Goal: Check status: Check status

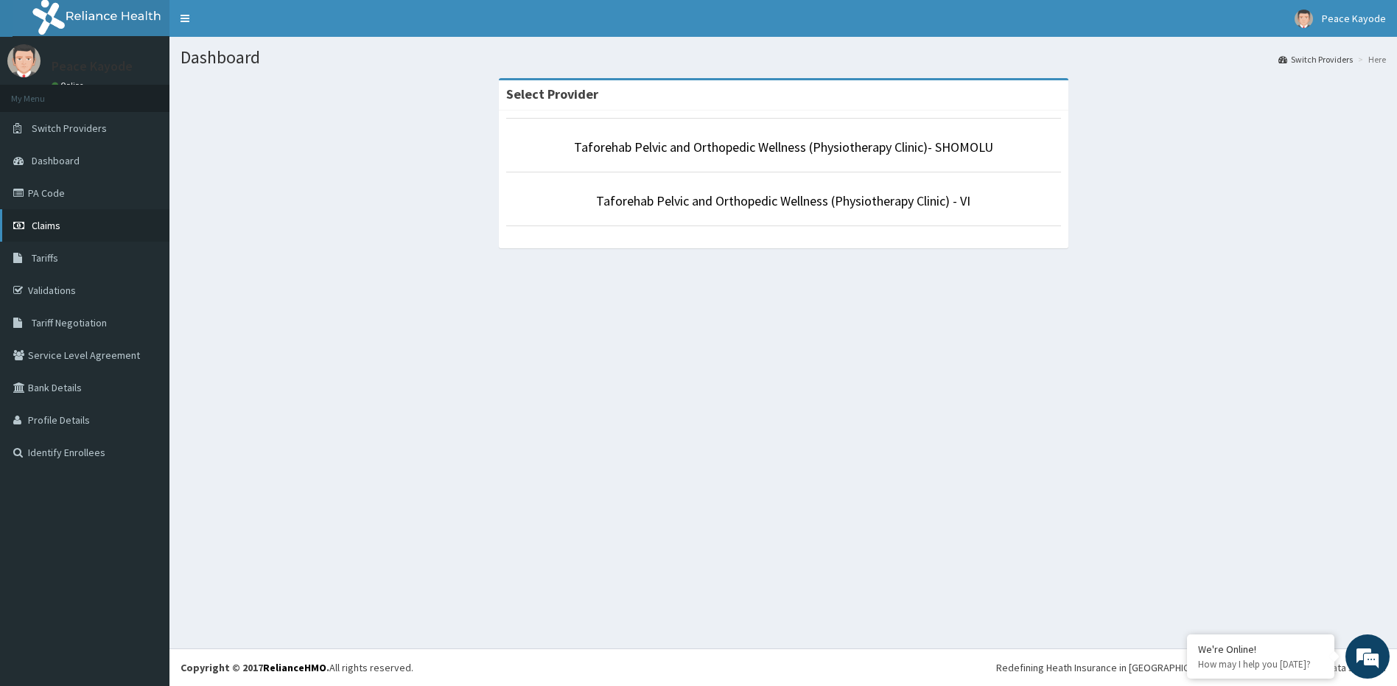
click at [54, 232] on link "Claims" at bounding box center [85, 225] width 170 height 32
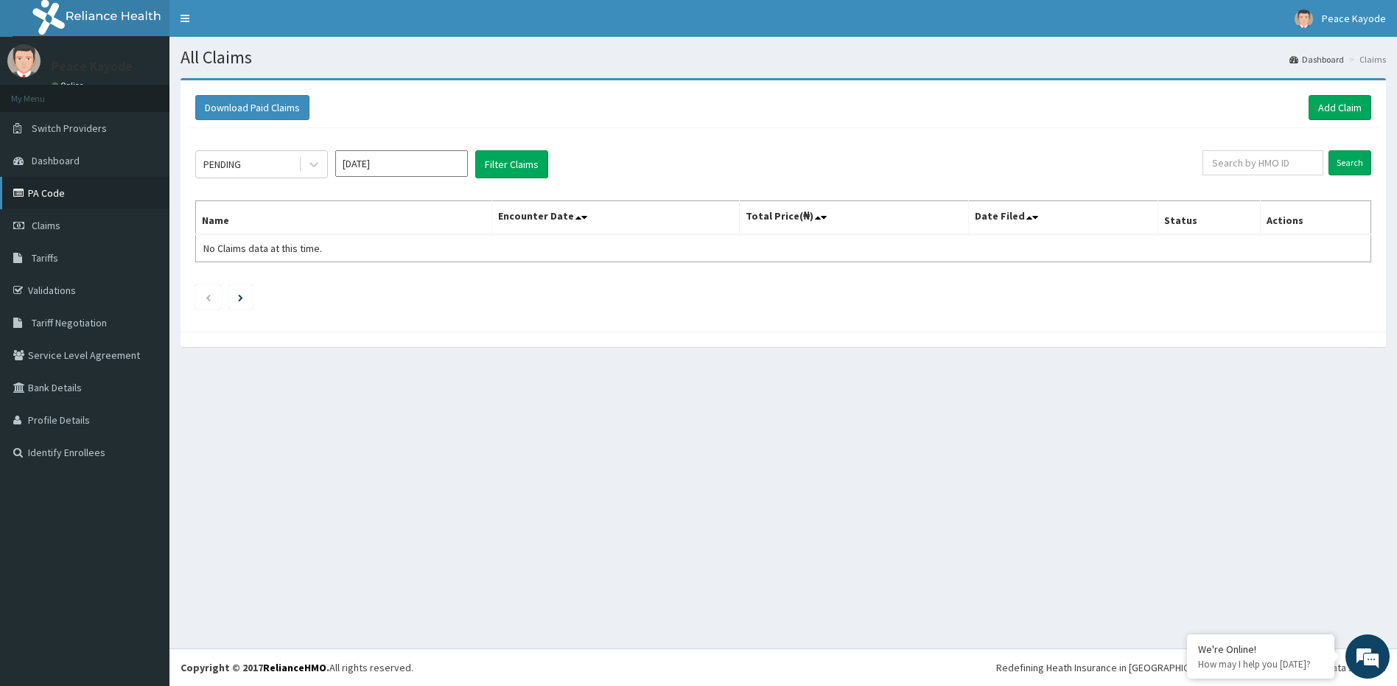
click at [54, 198] on link "PA Code" at bounding box center [85, 193] width 170 height 32
click at [319, 164] on icon at bounding box center [314, 164] width 15 height 15
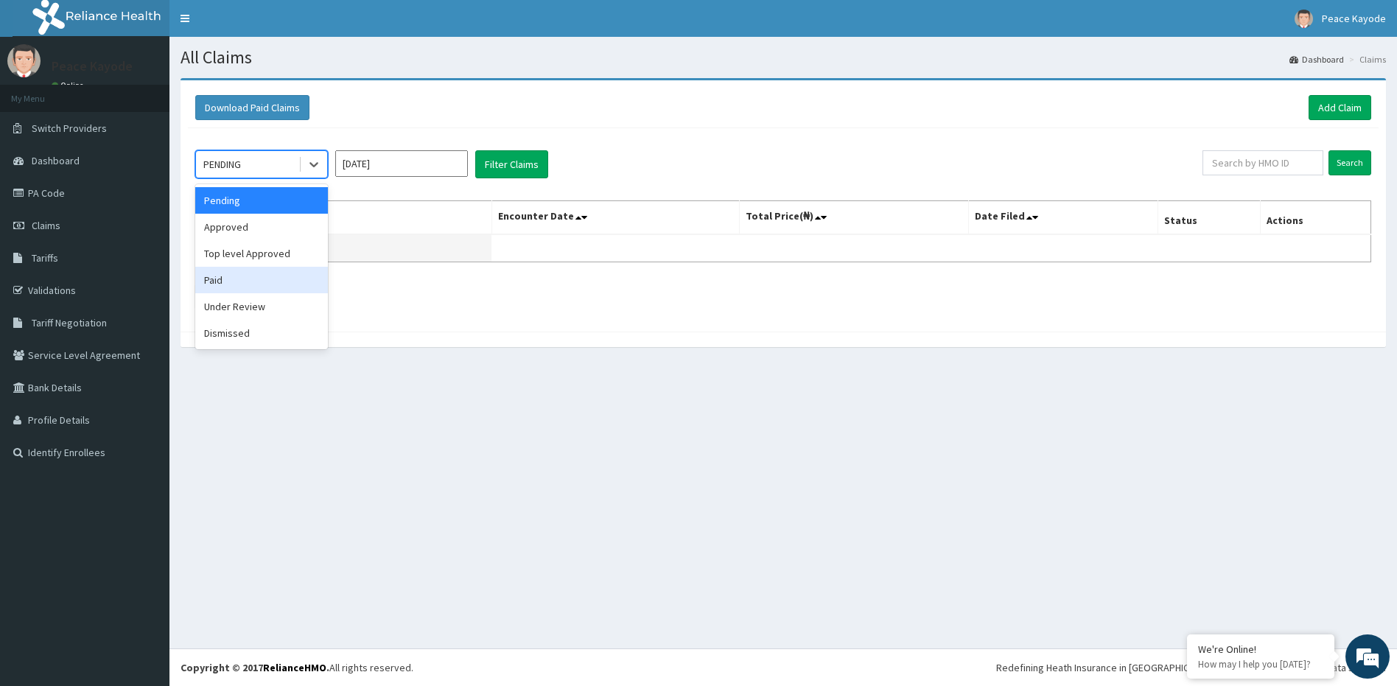
drag, startPoint x: 252, startPoint y: 278, endPoint x: 308, endPoint y: 246, distance: 64.4
click at [254, 278] on div "Paid" at bounding box center [261, 280] width 133 height 27
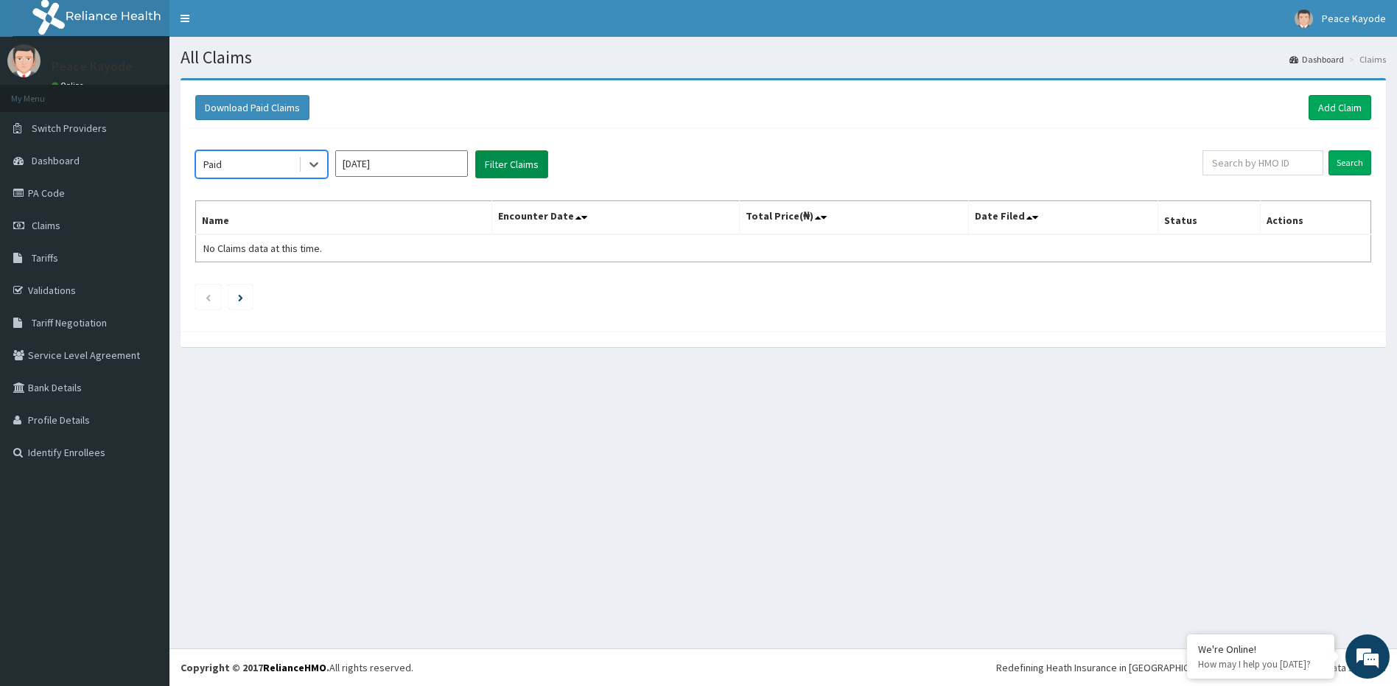
click at [500, 166] on button "Filter Claims" at bounding box center [511, 164] width 73 height 28
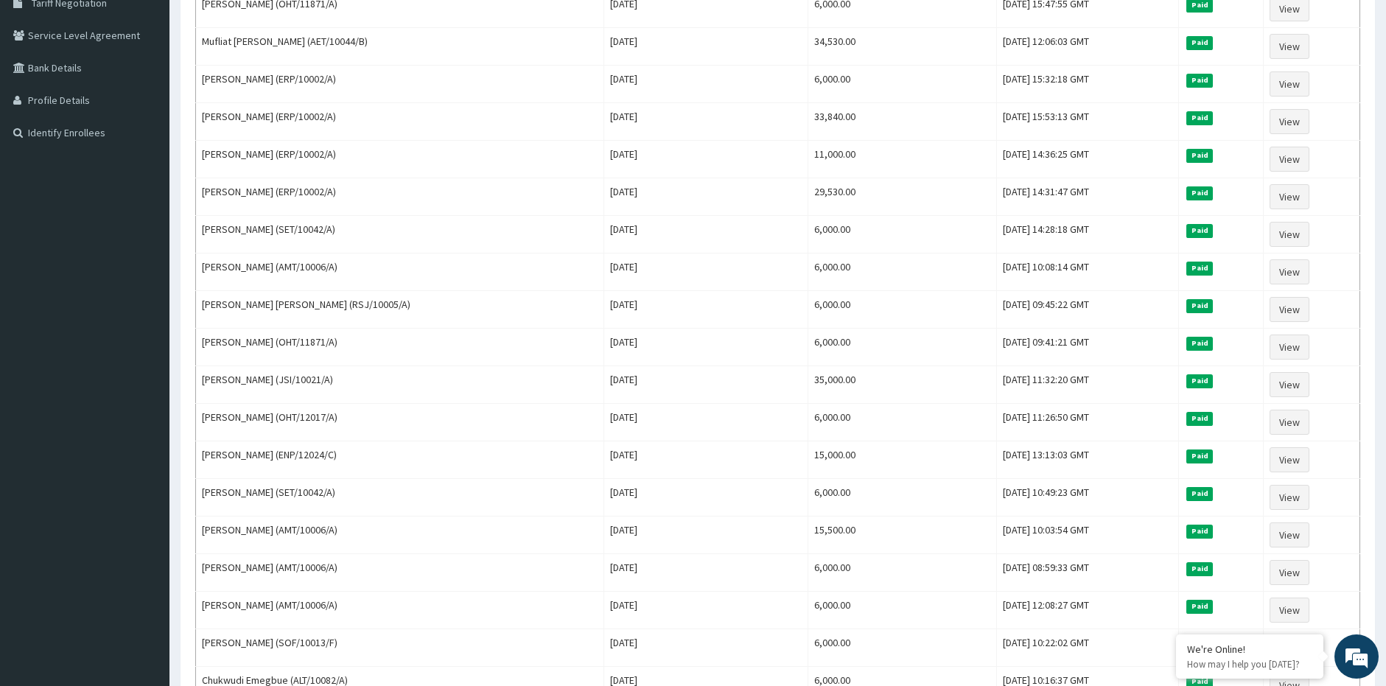
scroll to position [442, 0]
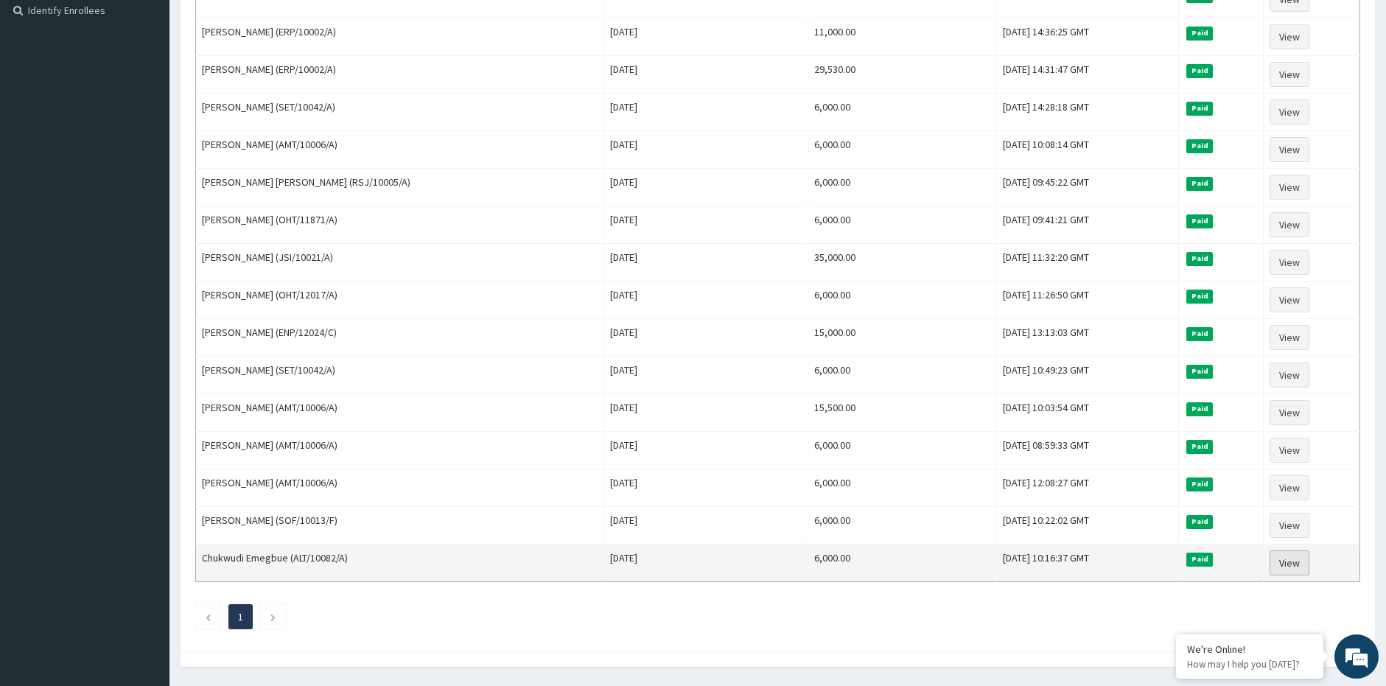
click at [1289, 559] on link "View" at bounding box center [1290, 563] width 40 height 25
